Goal: Check status: Check status

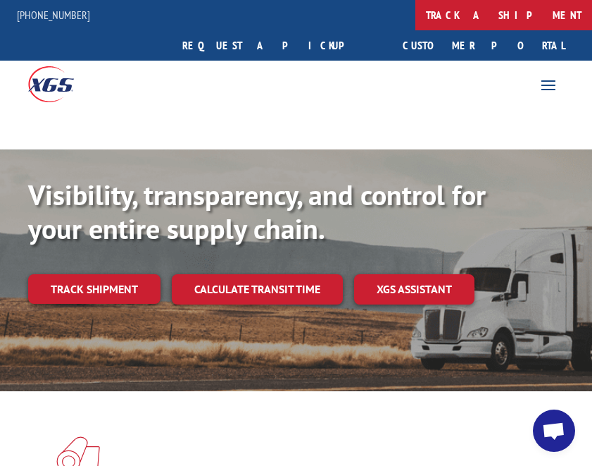
click at [416, 20] on link "track a shipment" at bounding box center [504, 15] width 177 height 30
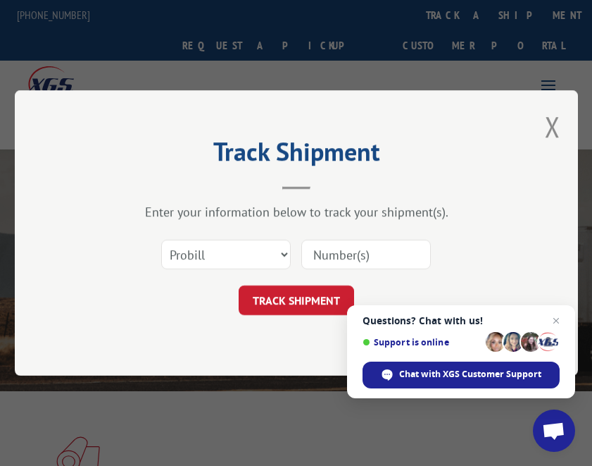
click at [337, 256] on input at bounding box center [367, 255] width 130 height 30
paste input "1222420214"
type input "1222420214"
click at [307, 301] on button "TRACK SHIPMENT" at bounding box center [297, 300] width 116 height 30
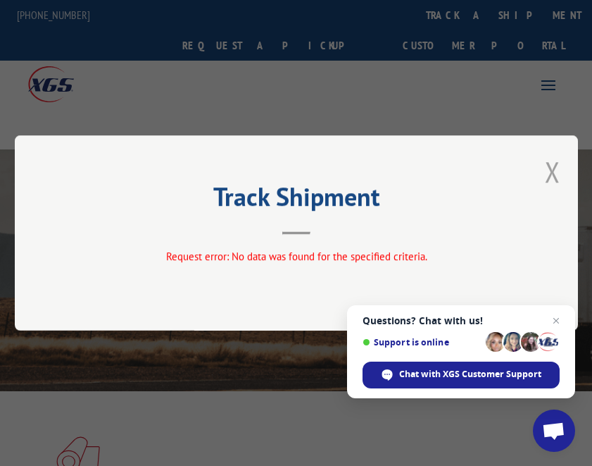
click at [557, 166] on button "Close modal" at bounding box center [552, 171] width 15 height 37
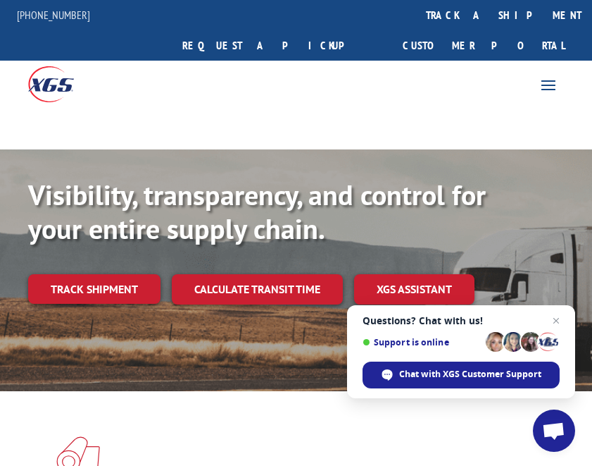
scroll to position [141, 0]
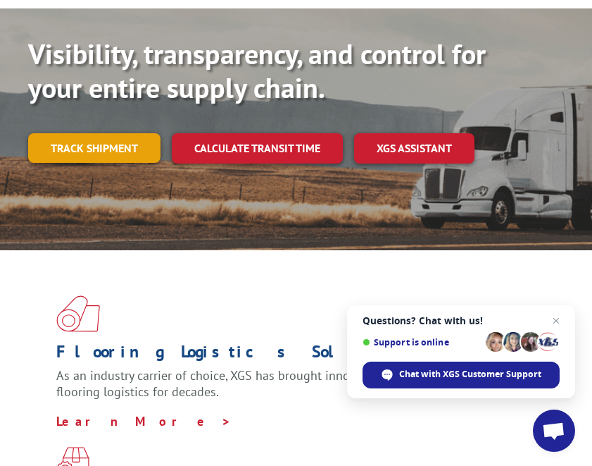
click at [120, 133] on link "Track shipment" at bounding box center [94, 148] width 132 height 30
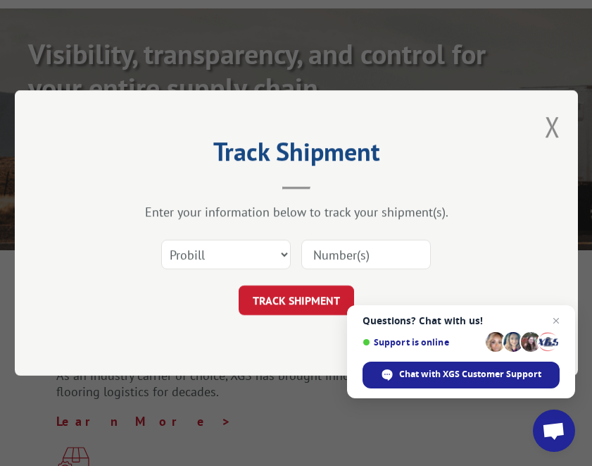
click at [380, 251] on input at bounding box center [367, 255] width 130 height 30
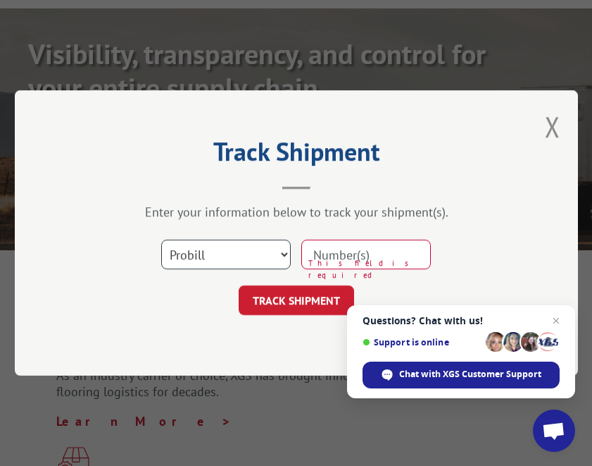
click at [232, 253] on select "Select category... Probill BOL PO" at bounding box center [226, 255] width 130 height 30
click at [325, 255] on input at bounding box center [367, 255] width 130 height 30
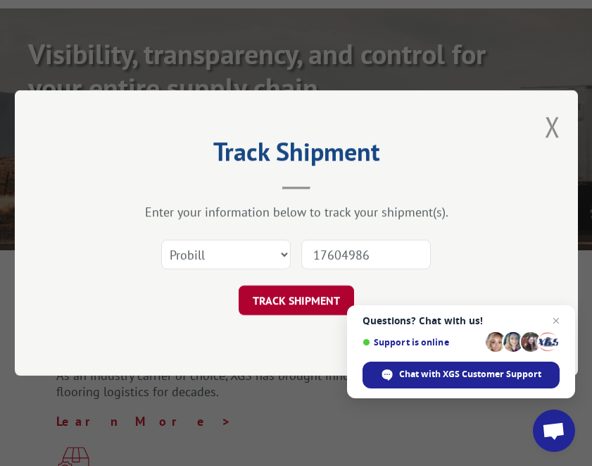
type input "17604986"
click at [312, 297] on button "TRACK SHIPMENT" at bounding box center [297, 300] width 116 height 30
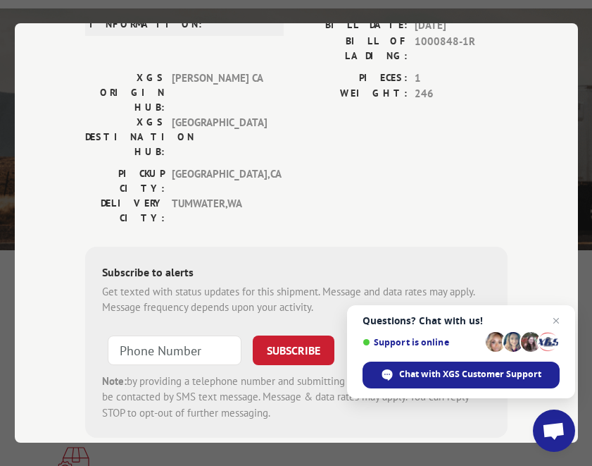
scroll to position [0, 0]
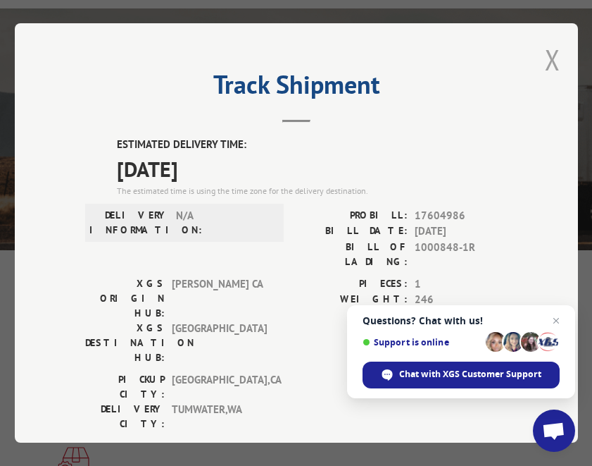
click at [545, 58] on button "Close modal" at bounding box center [552, 59] width 15 height 37
